Goal: Information Seeking & Learning: Find specific fact

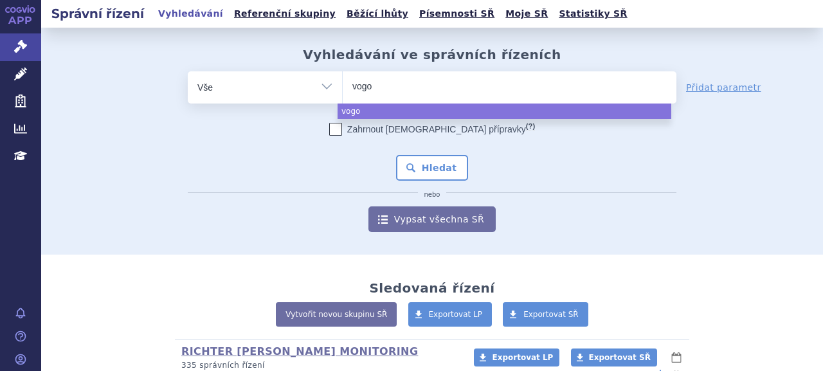
select select "vogo"
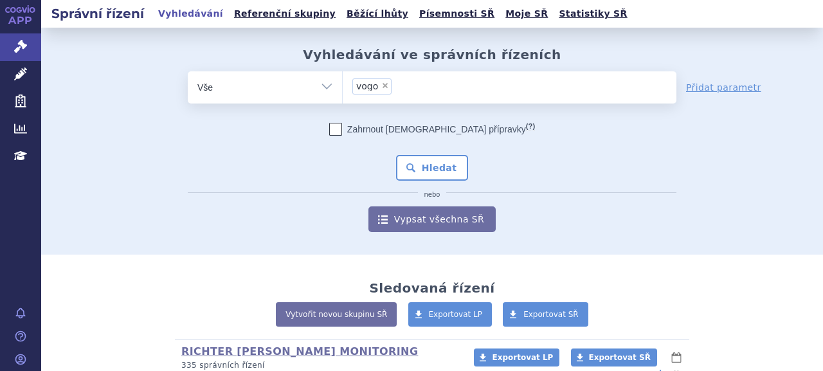
click at [381, 86] on span "×" at bounding box center [385, 86] width 8 height 8
click at [343, 86] on select "vogo" at bounding box center [342, 87] width 1 height 32
select select
type input "v"
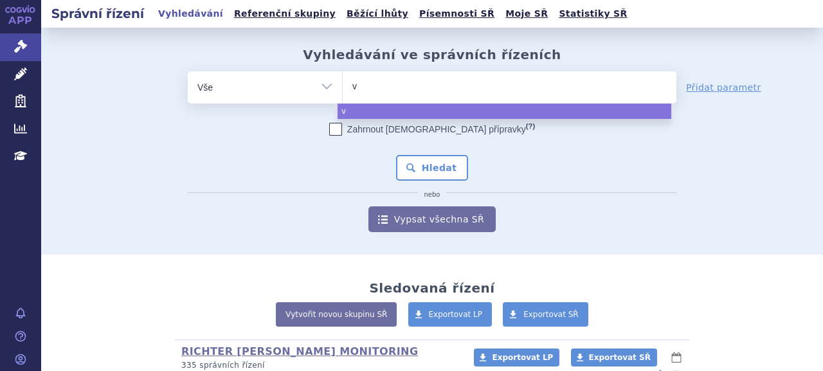
type input "vo"
type input "vox"
type input "voxzo"
type input "voxzogo"
select select "voxzogo"
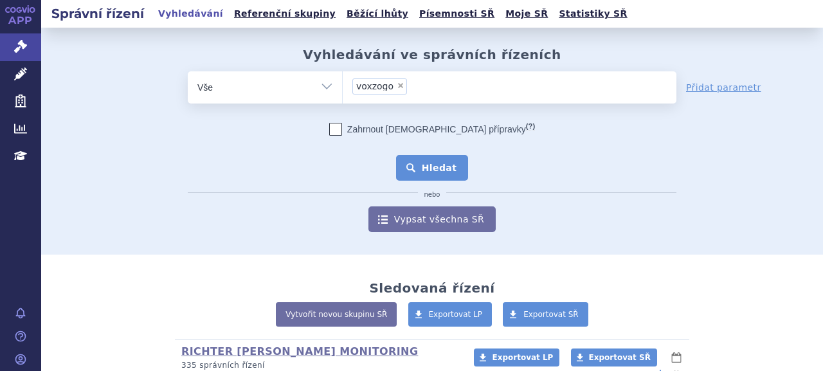
click at [432, 173] on button "Hledat" at bounding box center [432, 168] width 73 height 26
